Goal: Find specific page/section: Find specific page/section

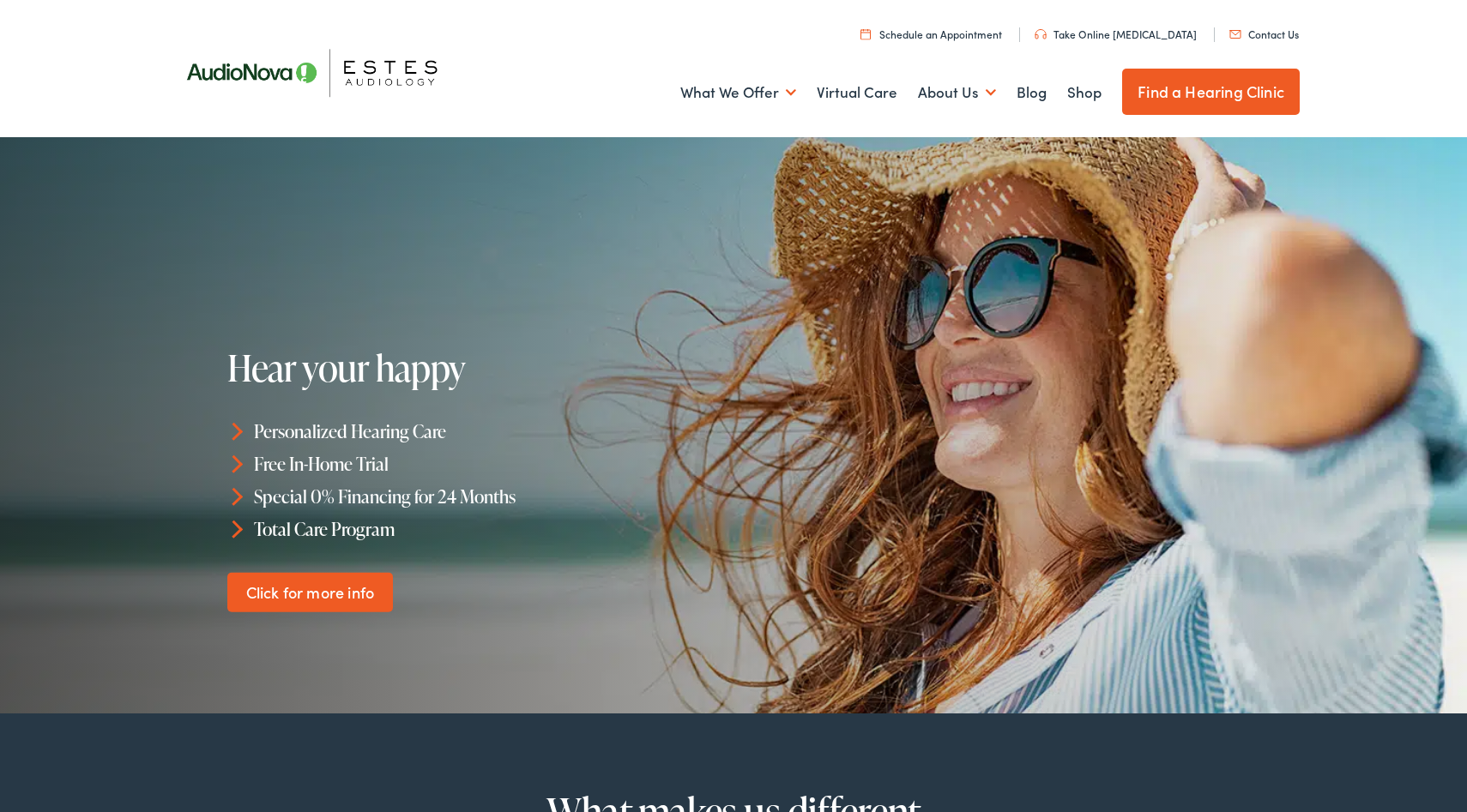
click at [1242, 34] on link "Contact Us" at bounding box center [1264, 33] width 69 height 15
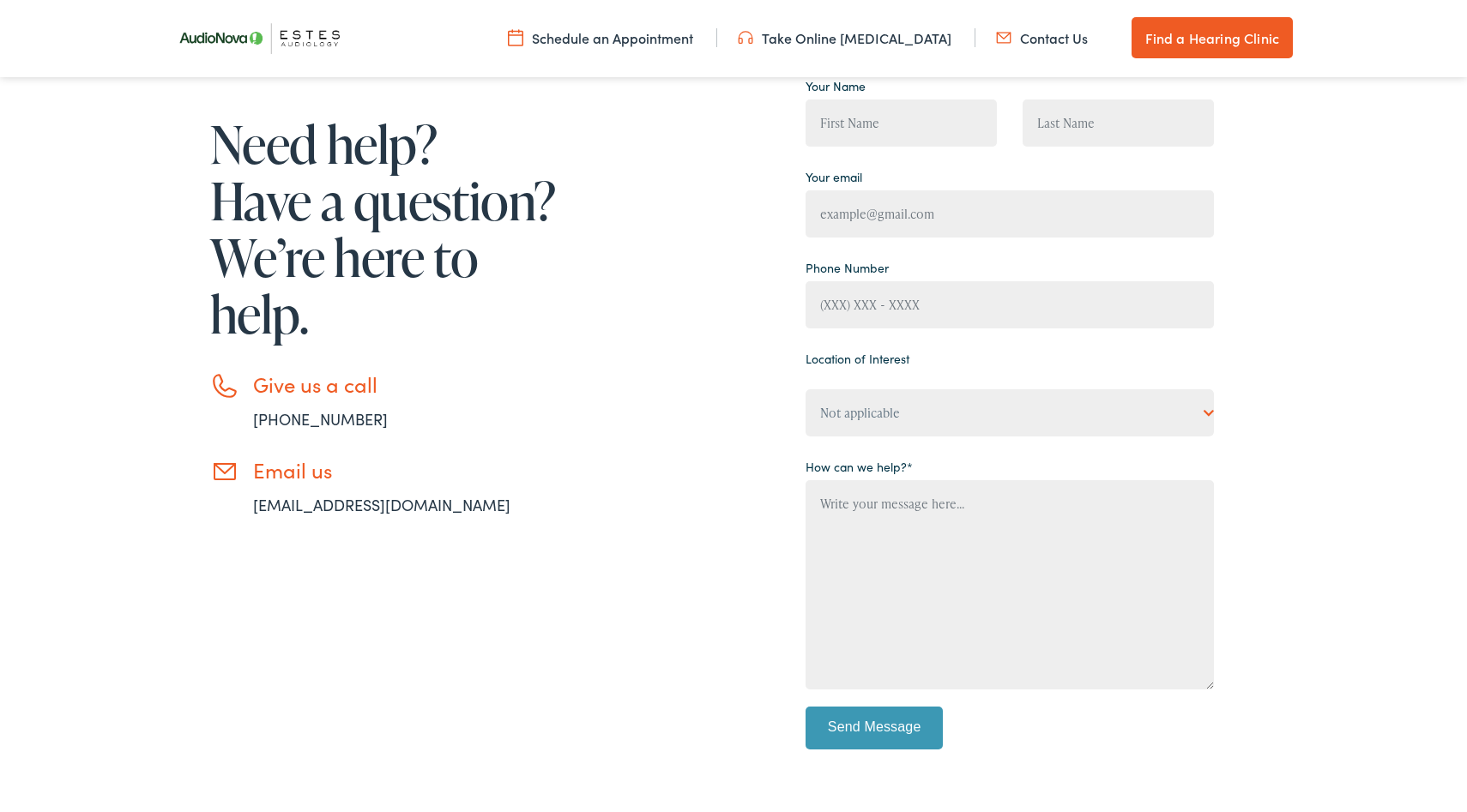
scroll to position [223, 0]
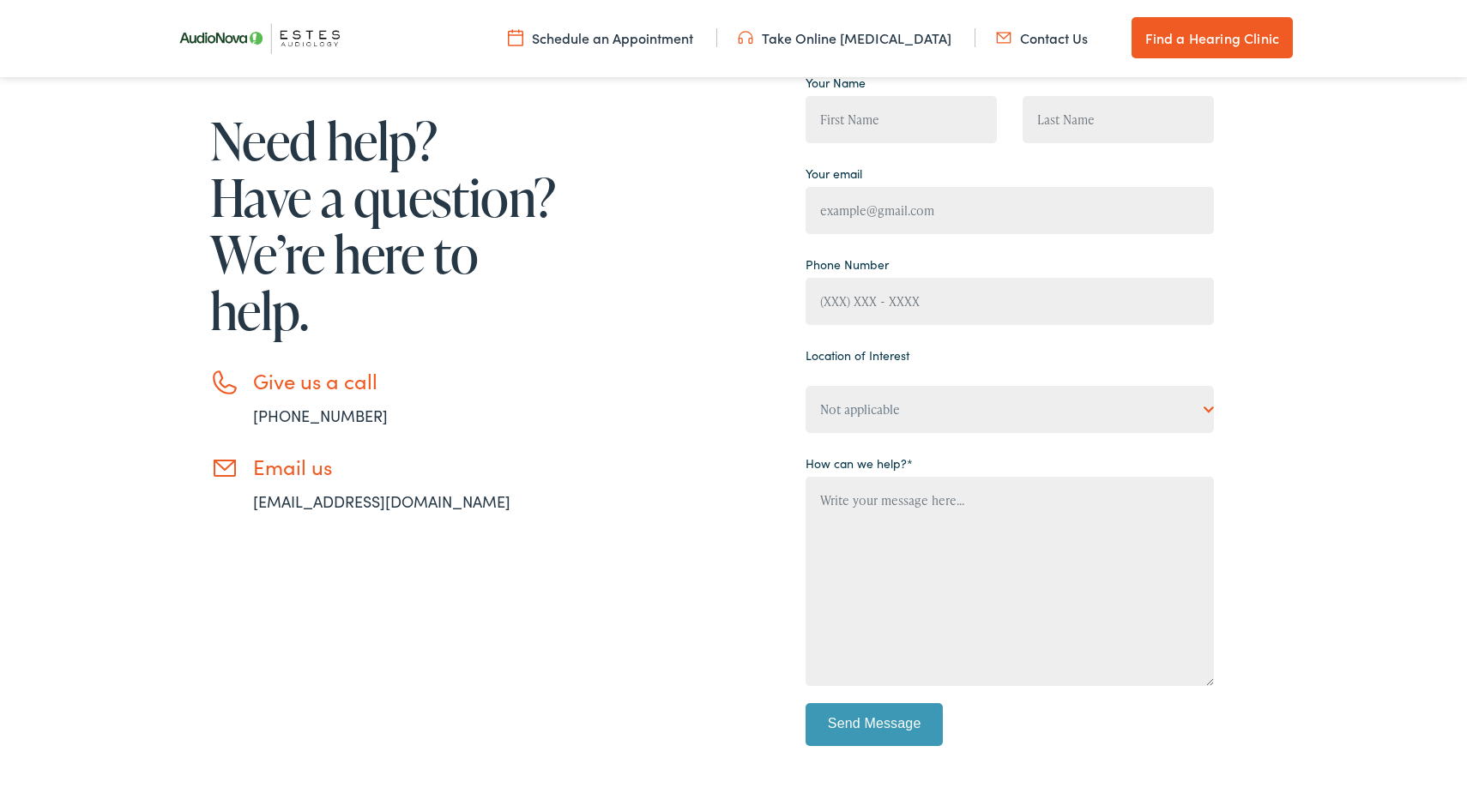
click at [1216, 31] on link "Find a Hearing Clinic" at bounding box center [1213, 38] width 161 height 41
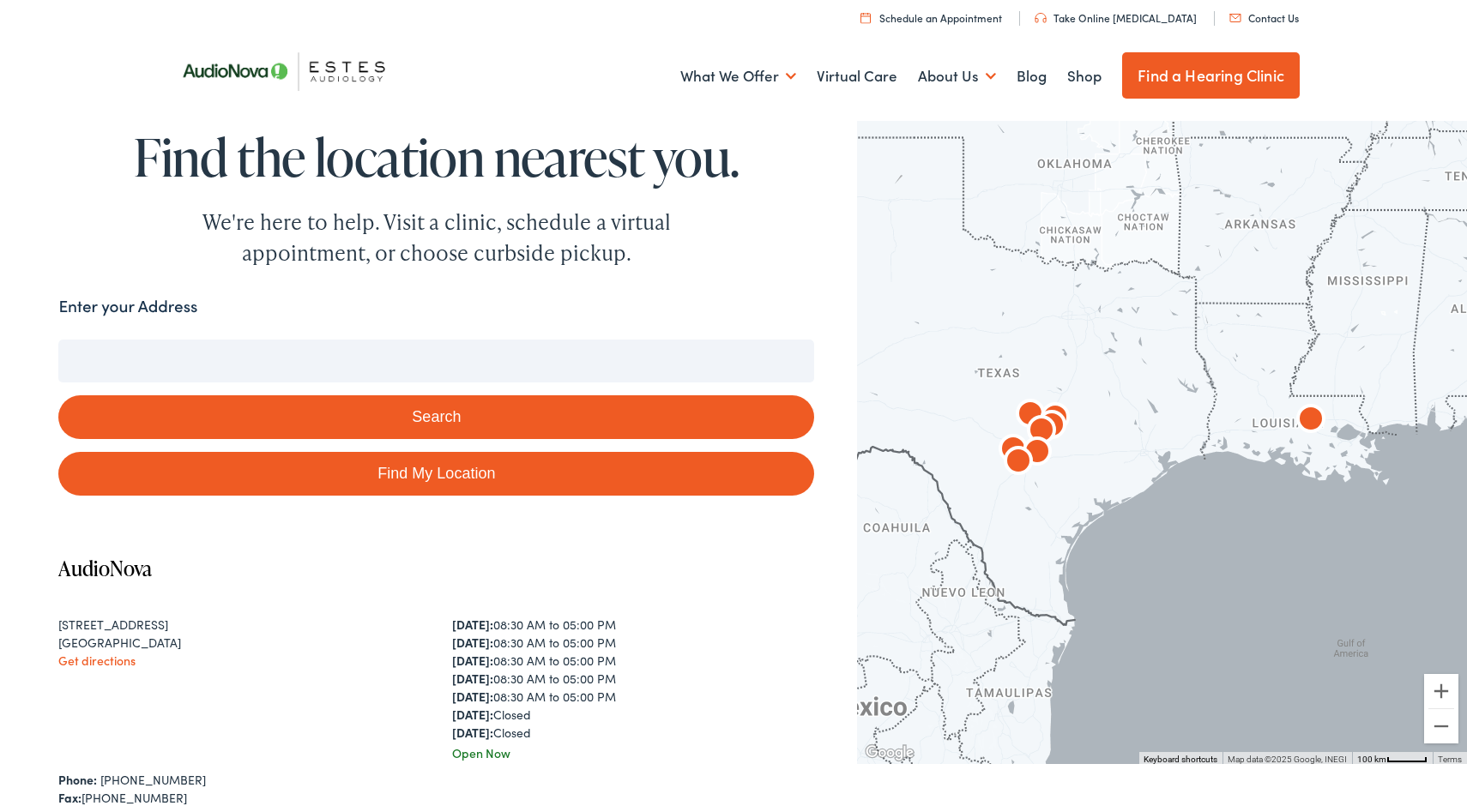
click at [383, 367] on input "Enter your Address" at bounding box center [436, 361] width 756 height 43
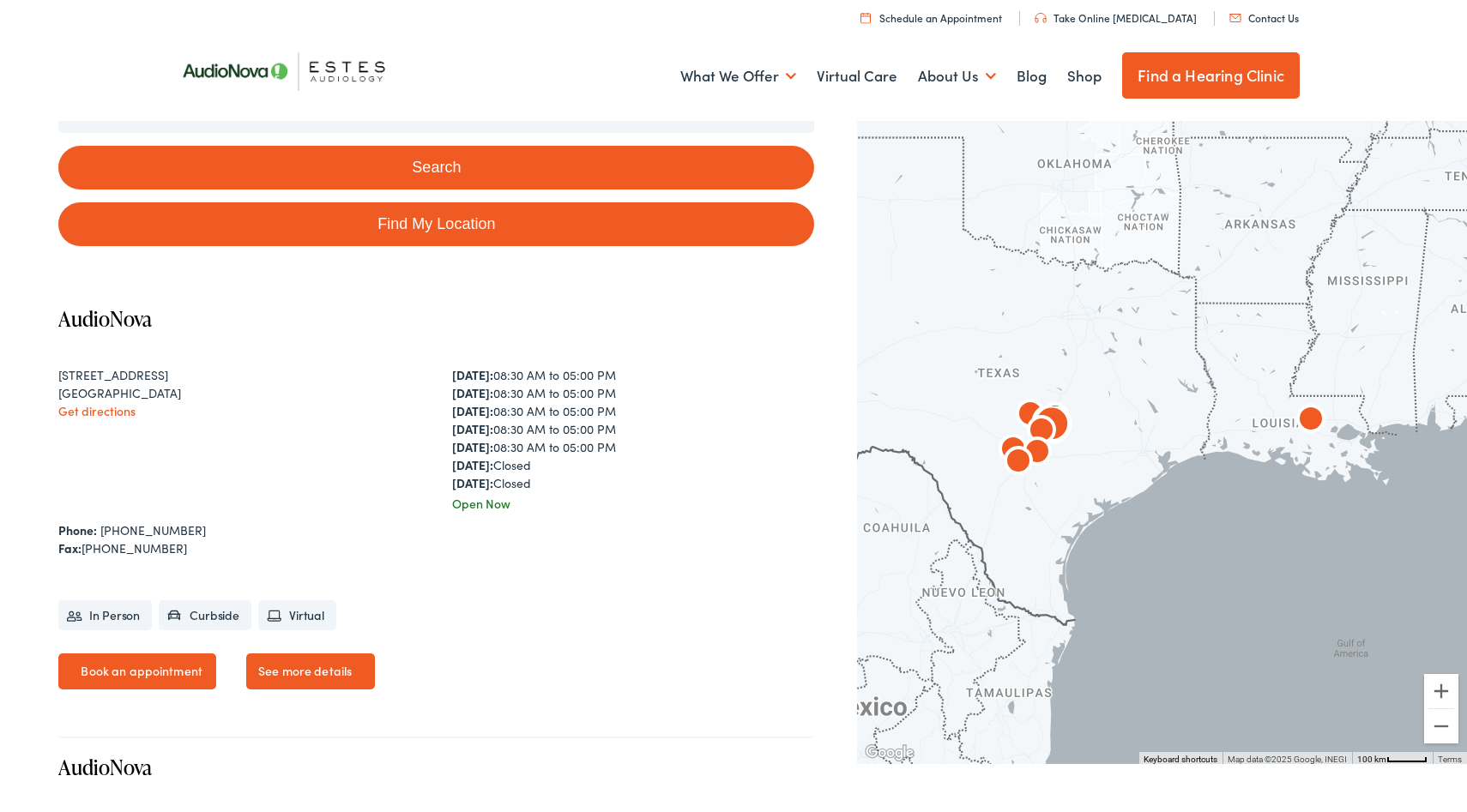
scroll to position [299, 0]
